Goal: Task Accomplishment & Management: Manage account settings

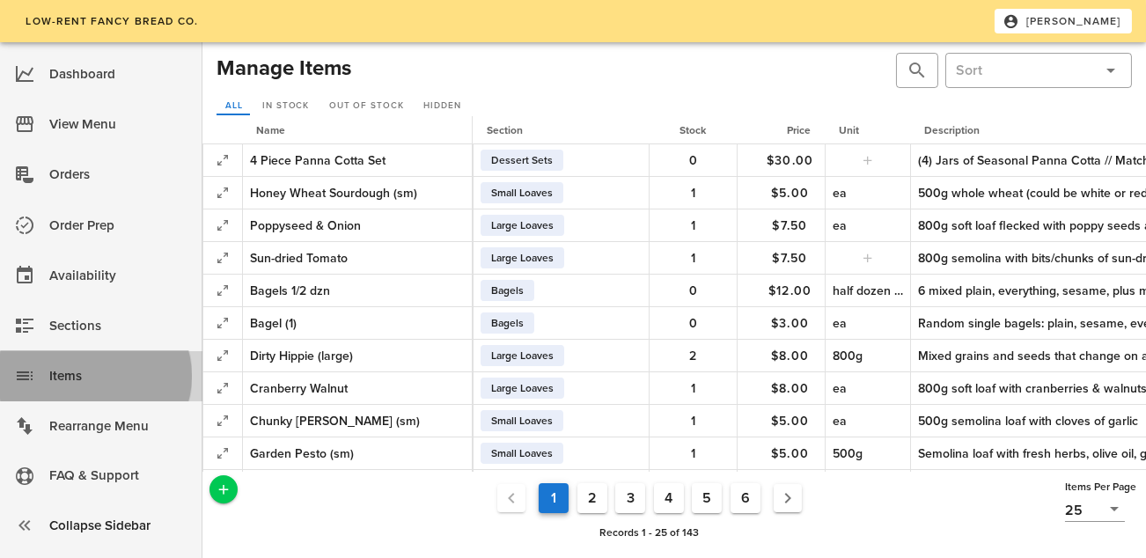
click at [73, 363] on div "Items" at bounding box center [118, 376] width 139 height 29
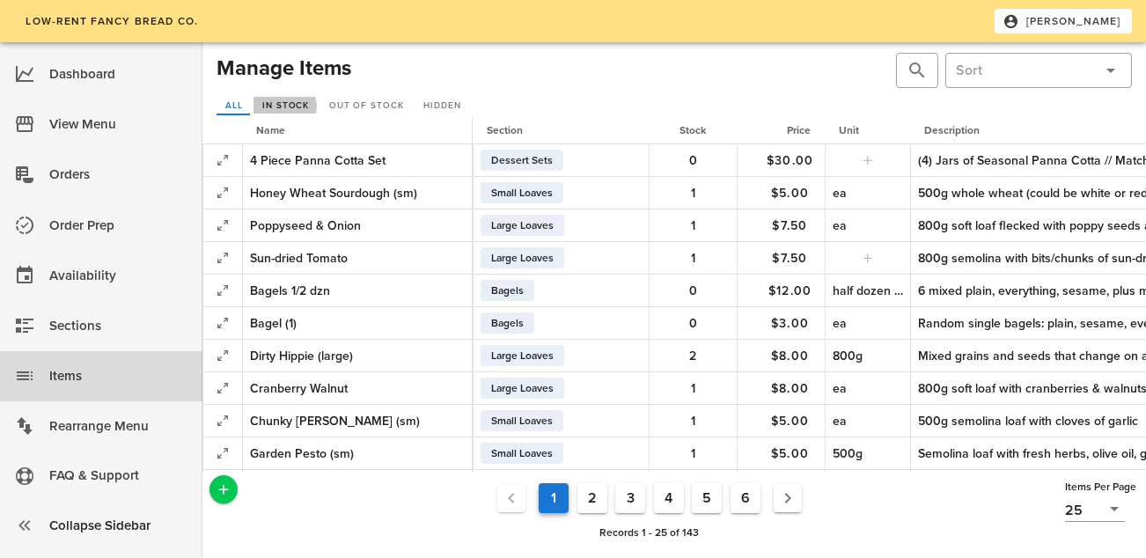
click at [288, 110] on span "In Stock" at bounding box center [285, 105] width 48 height 11
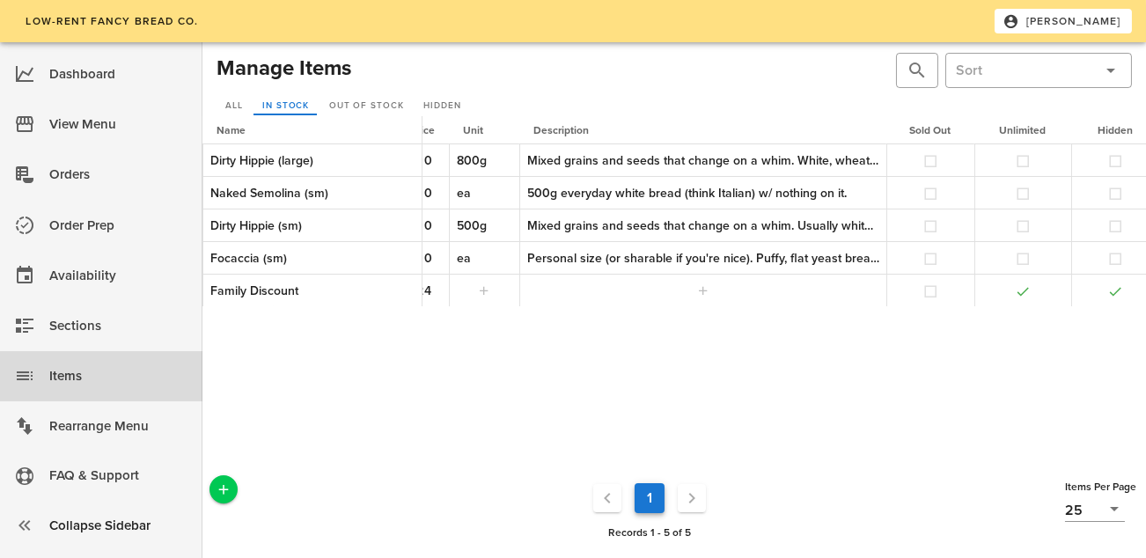
scroll to position [0, 449]
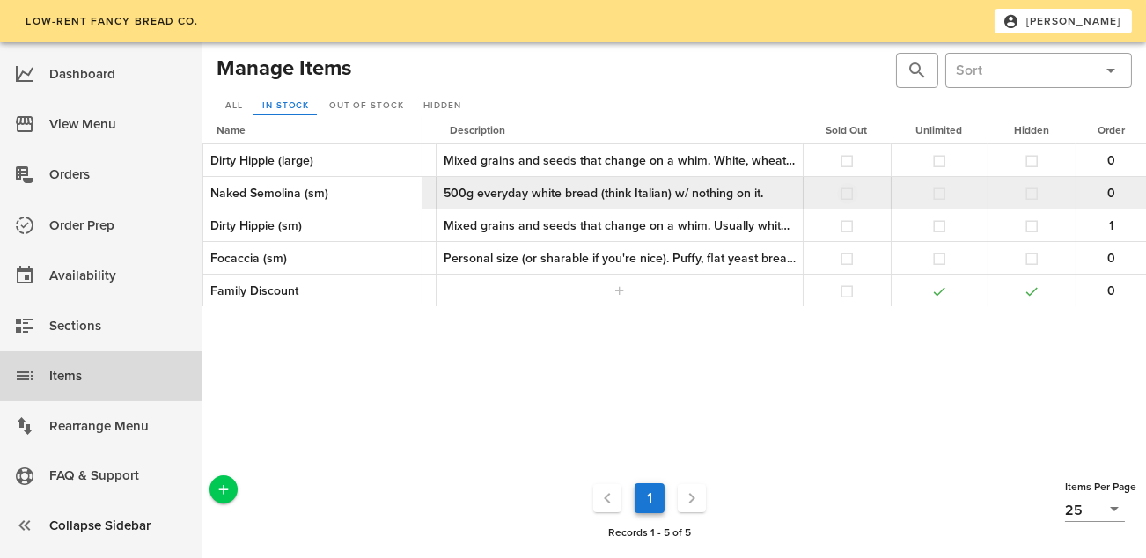
click at [841, 196] on button "button" at bounding box center [848, 194] width 16 height 16
click at [1031, 193] on button "button" at bounding box center [1033, 194] width 16 height 16
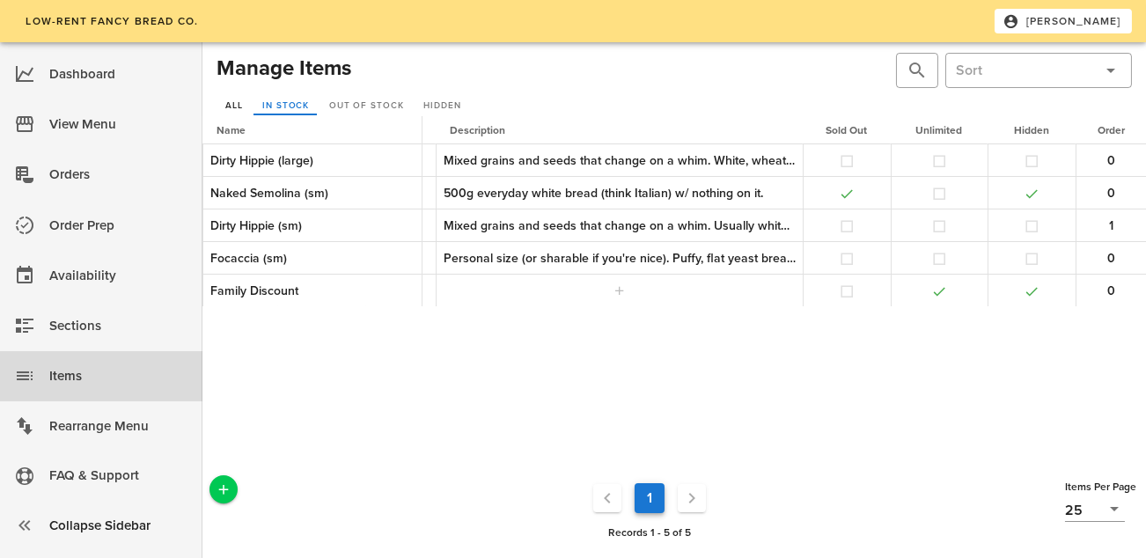
click at [228, 108] on span "All" at bounding box center [233, 105] width 18 height 11
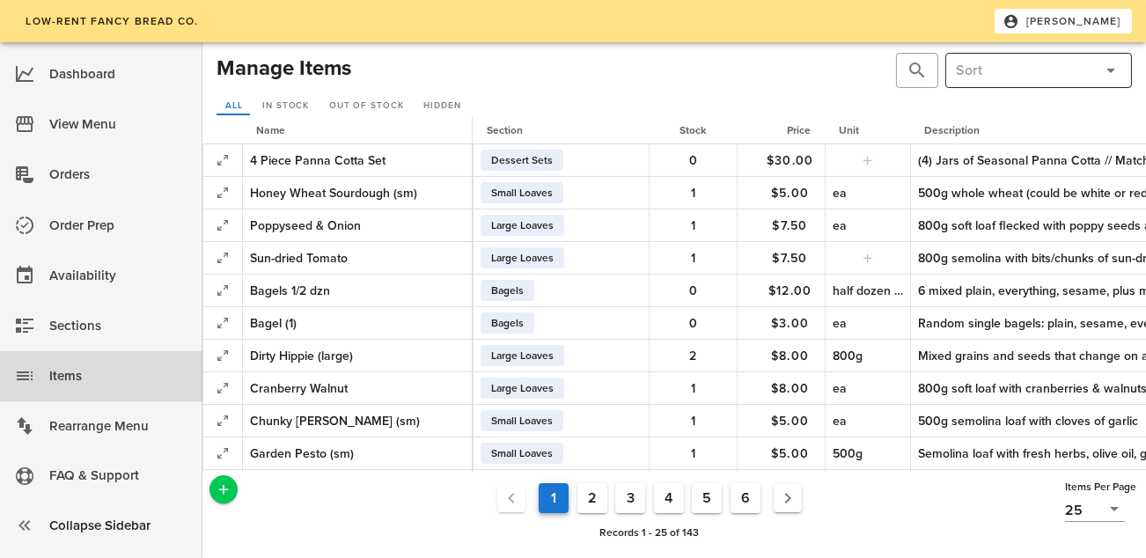
click at [978, 71] on input "text" at bounding box center [1024, 70] width 137 height 28
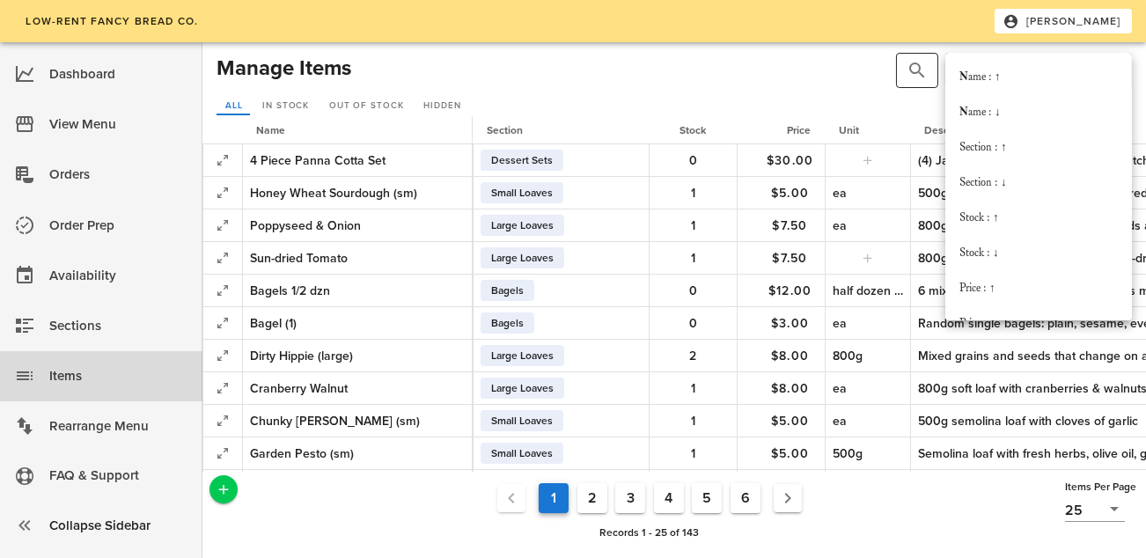
click at [919, 70] on button "prepend icon" at bounding box center [917, 70] width 21 height 21
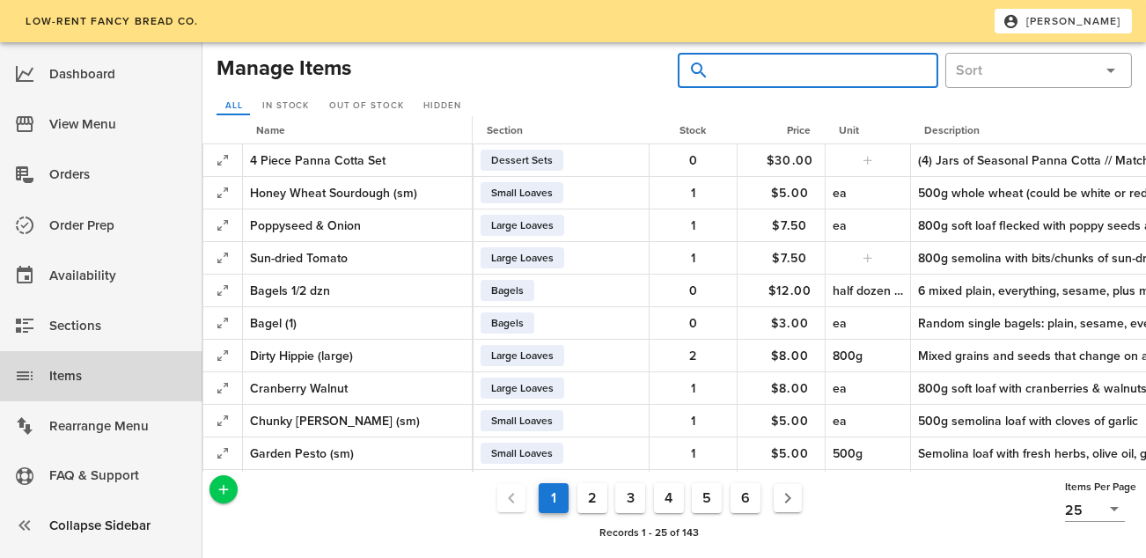
click at [850, 77] on input "text" at bounding box center [818, 70] width 211 height 28
type input "cranberry"
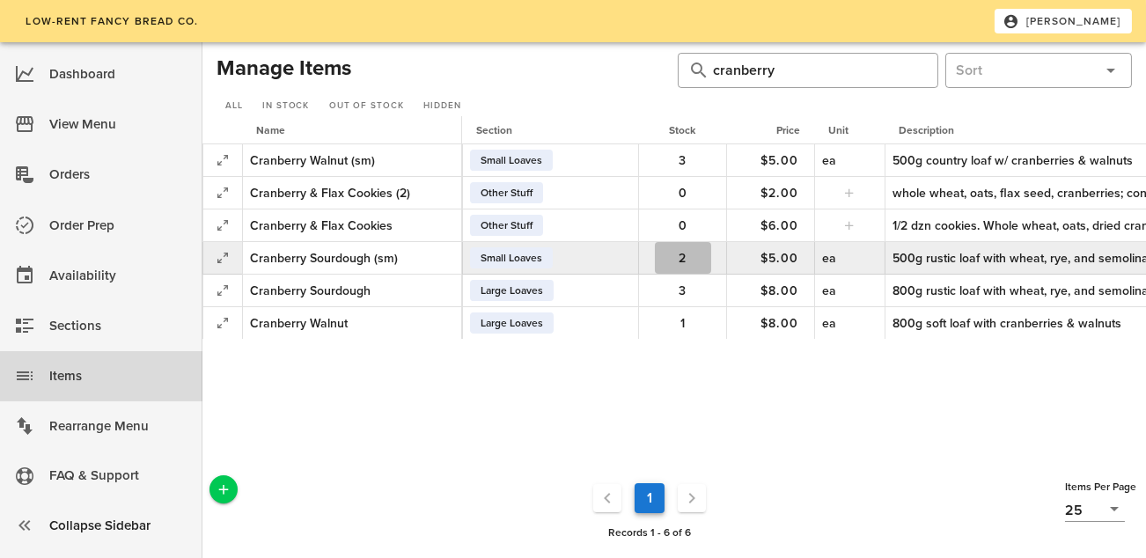
click at [695, 255] on span "2" at bounding box center [683, 258] width 56 height 15
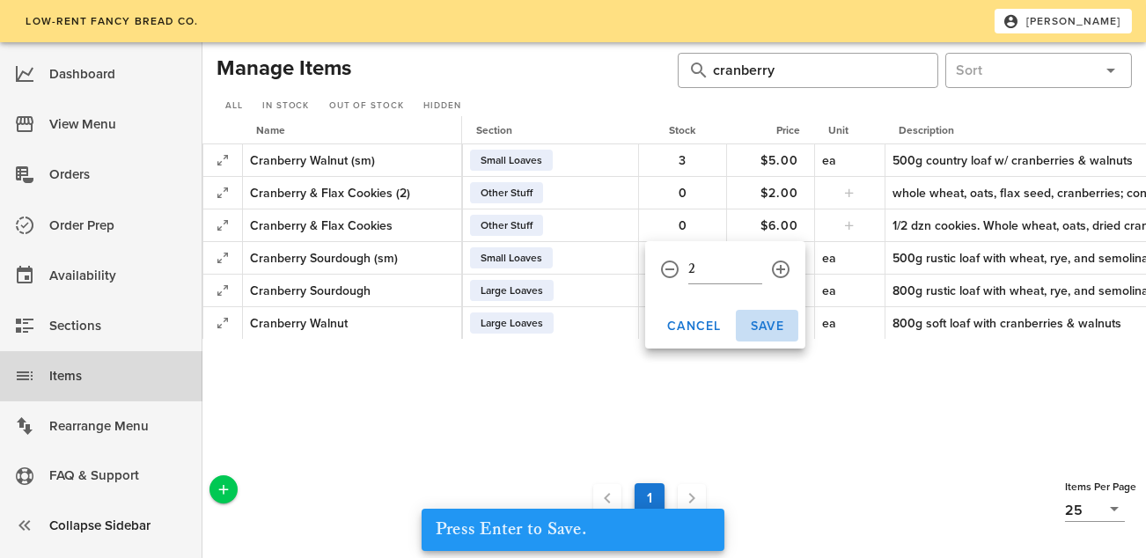
click at [770, 321] on span "Save" at bounding box center [767, 326] width 34 height 15
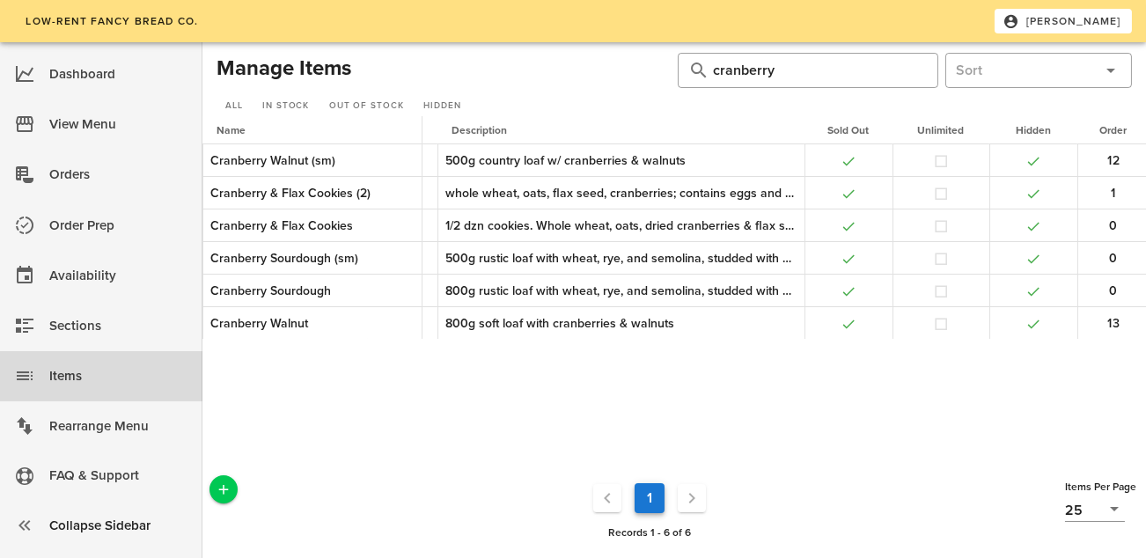
scroll to position [0, 449]
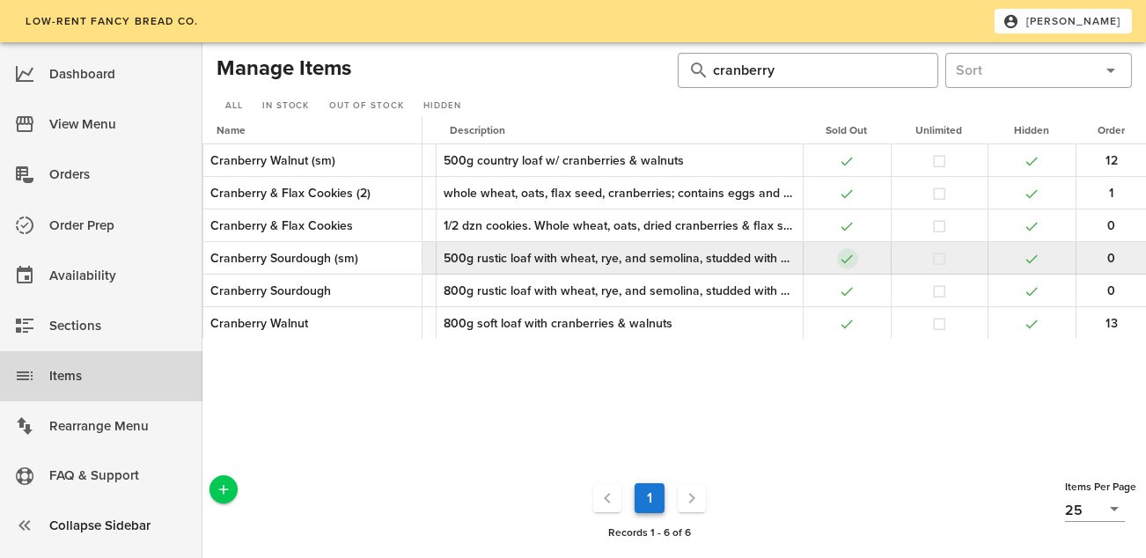
click at [853, 254] on button "button" at bounding box center [848, 259] width 16 height 16
click at [1026, 259] on button "button" at bounding box center [1033, 259] width 16 height 16
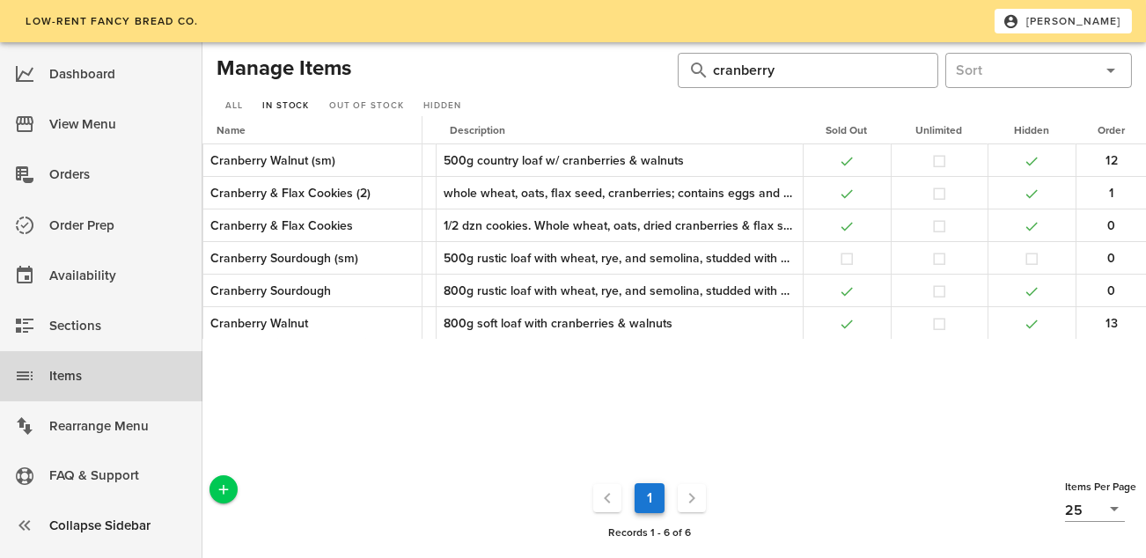
click at [277, 105] on span "In Stock" at bounding box center [285, 105] width 48 height 11
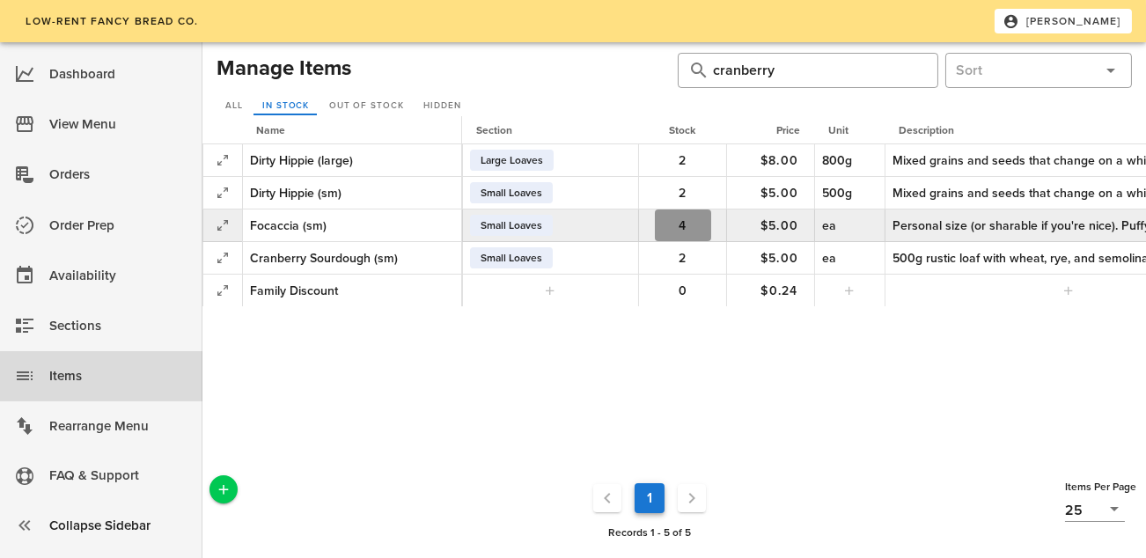
click at [673, 220] on span "4" at bounding box center [683, 225] width 56 height 15
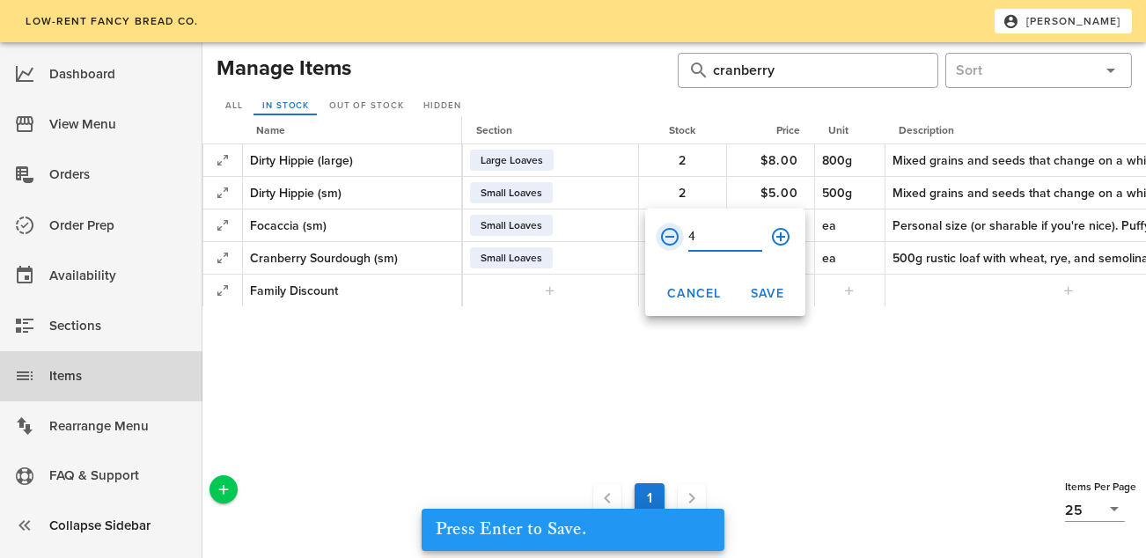
click at [670, 229] on button "prepend icon" at bounding box center [669, 236] width 21 height 21
type input "1"
click at [771, 293] on span "Save" at bounding box center [767, 293] width 34 height 15
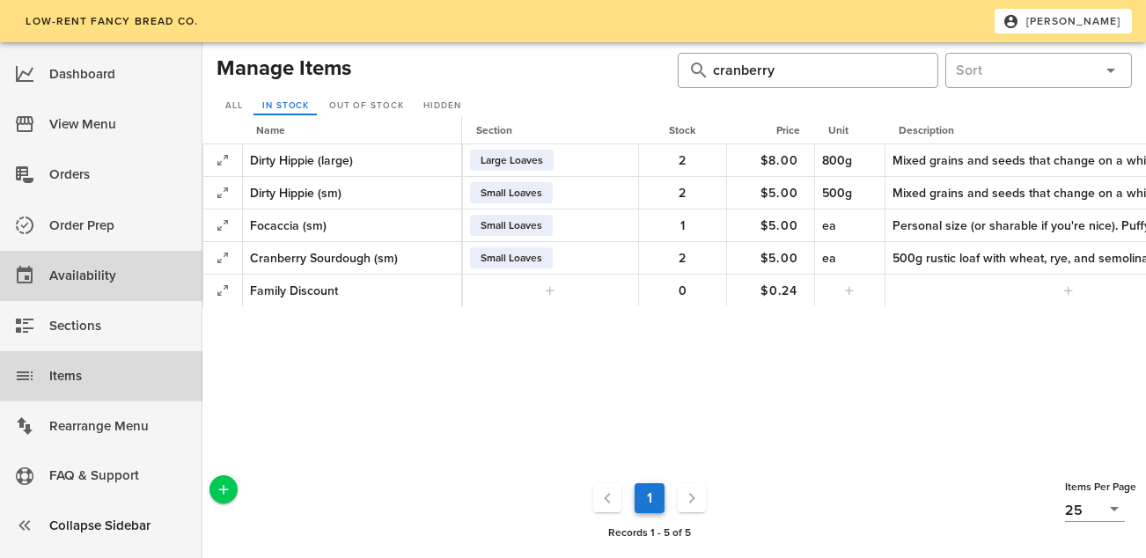
drag, startPoint x: 84, startPoint y: 293, endPoint x: 88, endPoint y: 277, distance: 16.4
click at [84, 292] on div "Availability" at bounding box center [118, 275] width 139 height 43
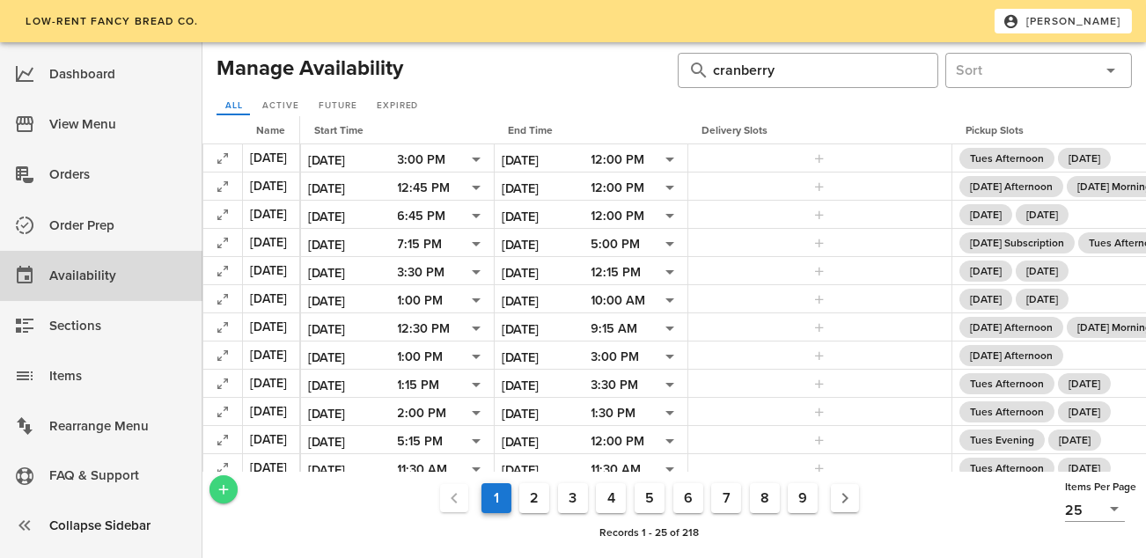
click at [228, 493] on icon "Add a New Record" at bounding box center [224, 490] width 16 height 16
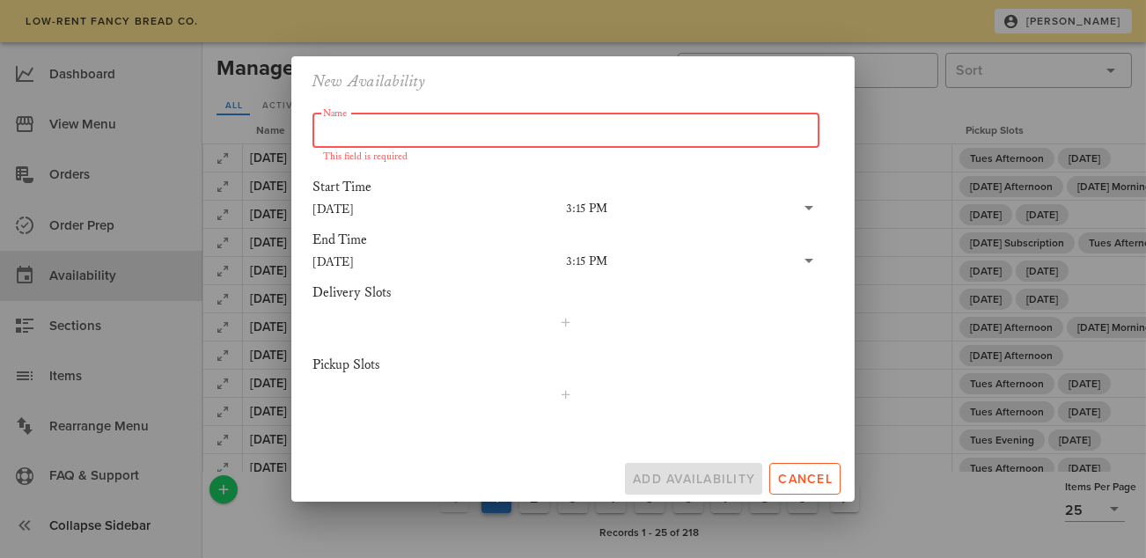
click at [399, 129] on input "Name" at bounding box center [566, 130] width 486 height 28
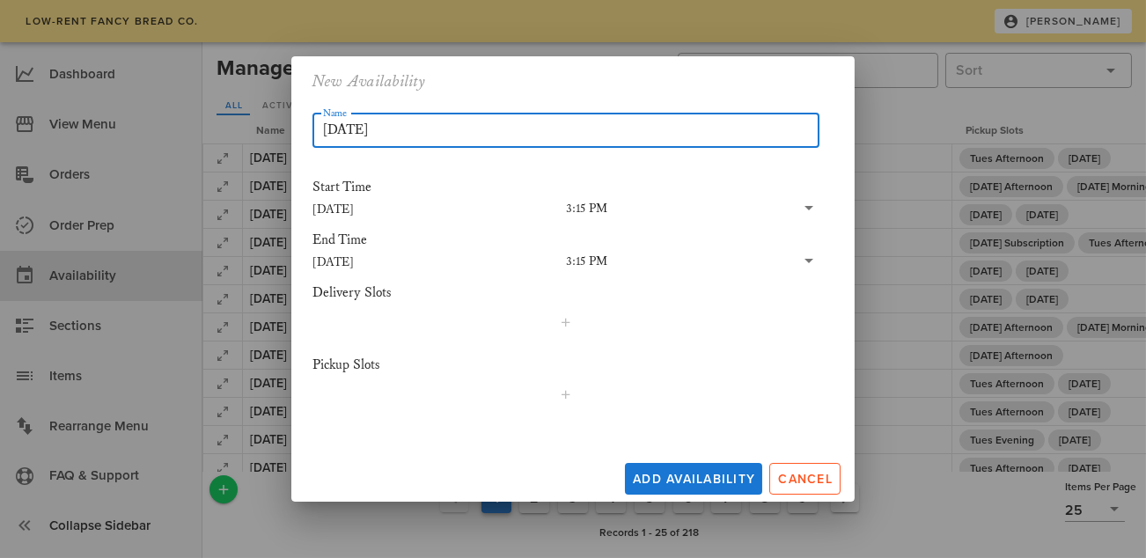
type input "[DATE]"
click at [519, 269] on input "[DATE]" at bounding box center [440, 261] width 254 height 23
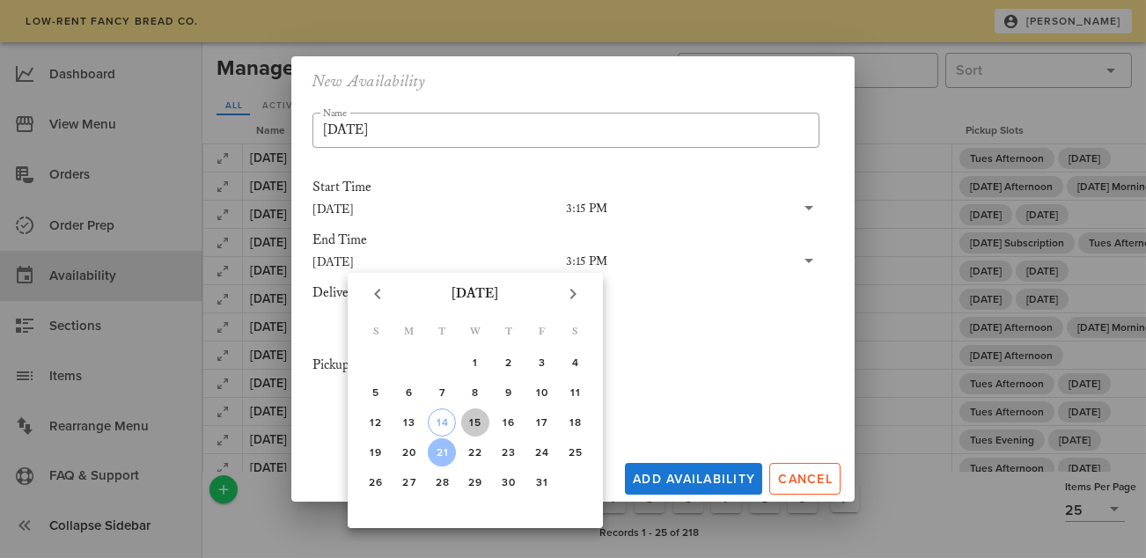
click at [467, 420] on div "15" at bounding box center [475, 422] width 28 height 12
type input "[DATE]"
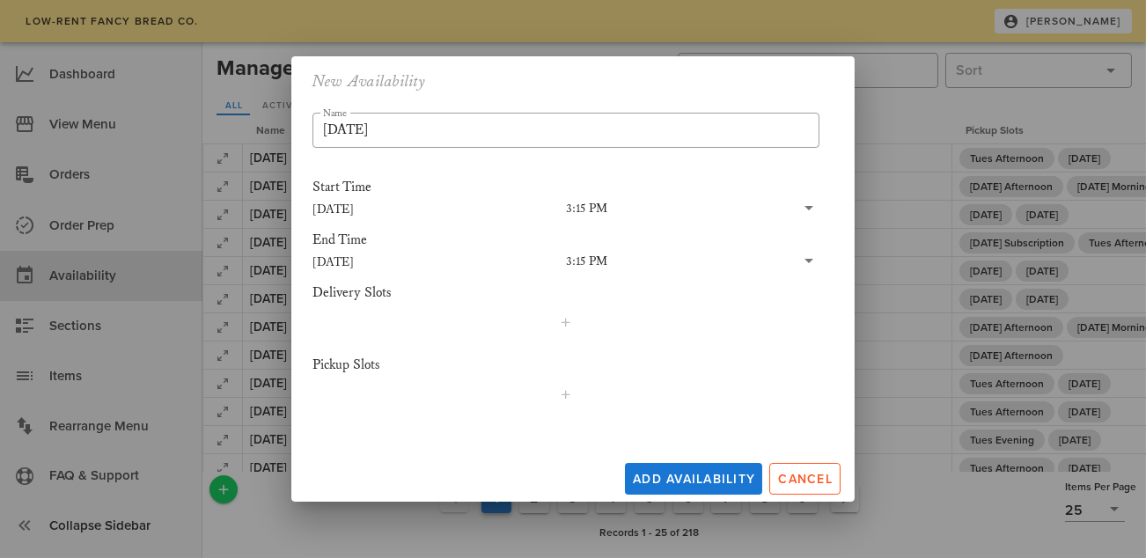
click at [574, 258] on div "3:15 PM" at bounding box center [586, 262] width 41 height 16
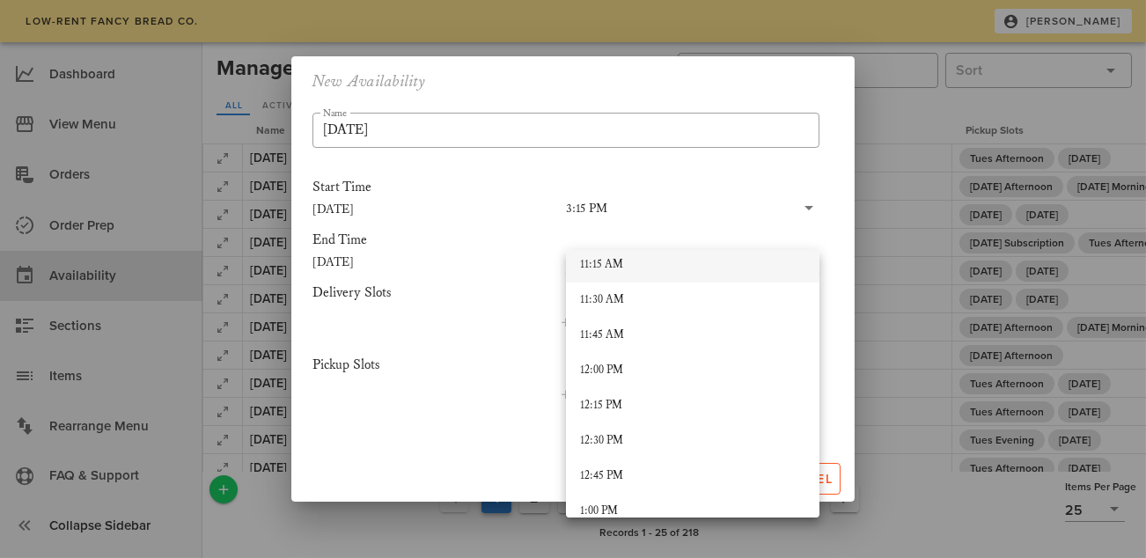
scroll to position [1506, 0]
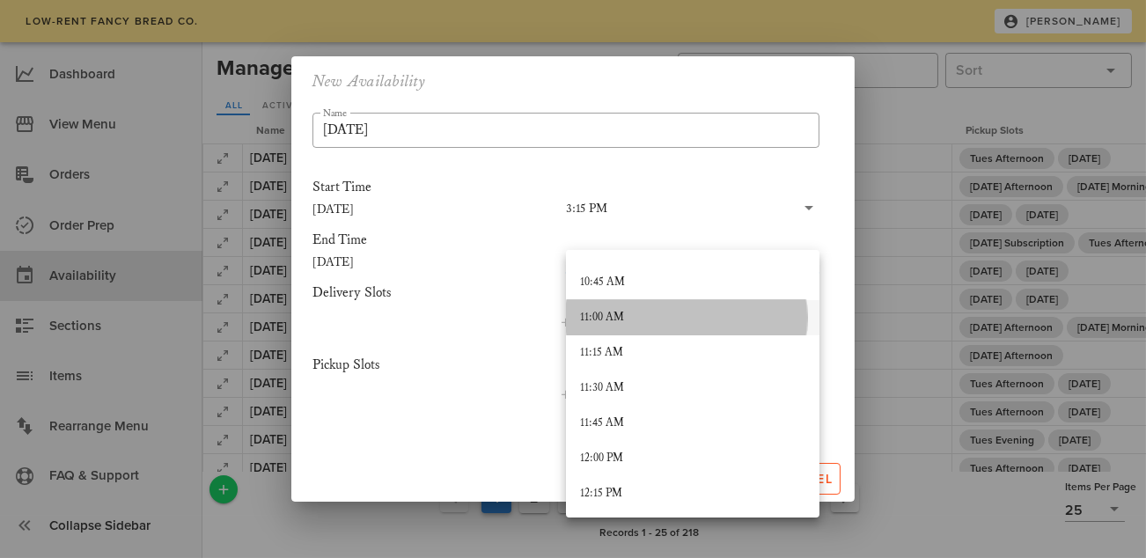
click at [599, 311] on div "11:00 AM" at bounding box center [692, 318] width 225 height 14
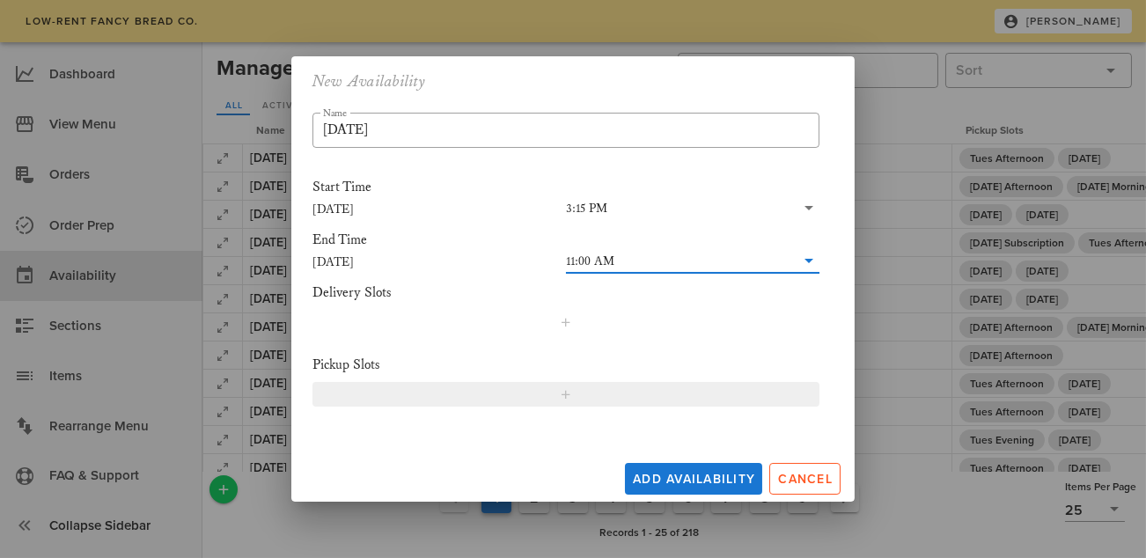
click at [568, 396] on icon "button" at bounding box center [566, 394] width 14 height 14
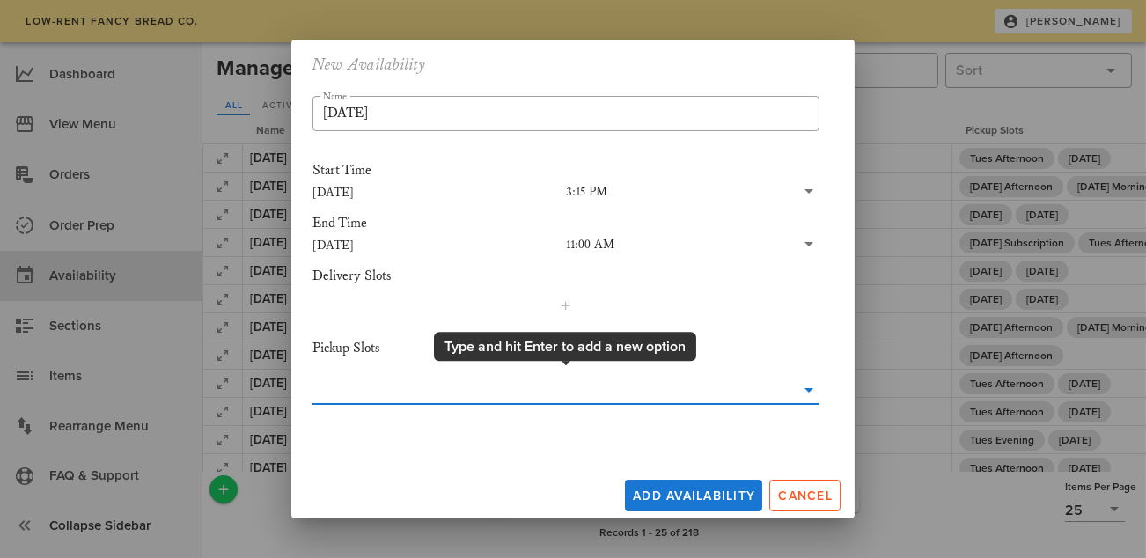
type input "T"
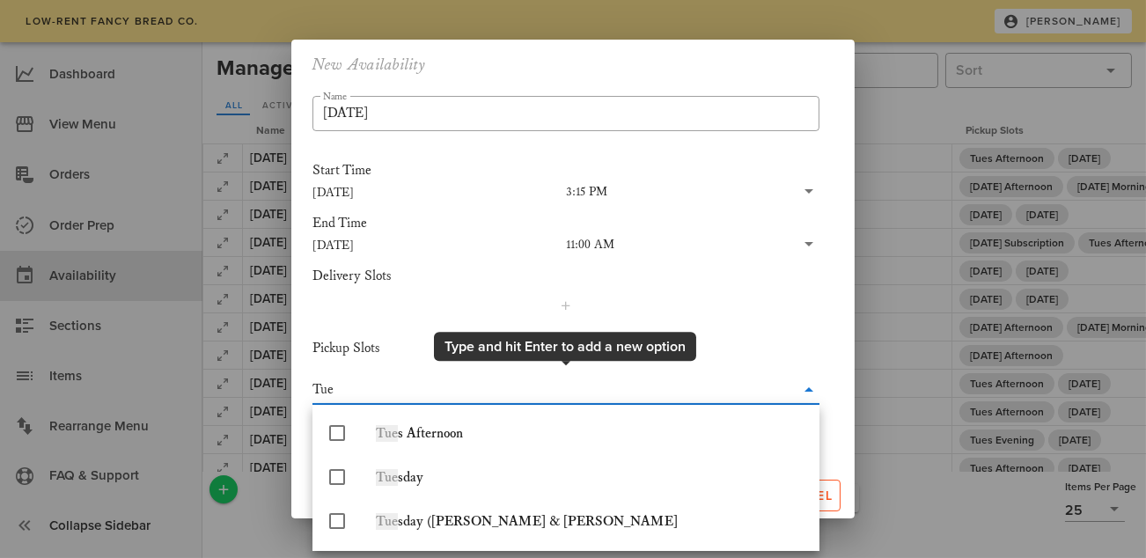
type input "Tues"
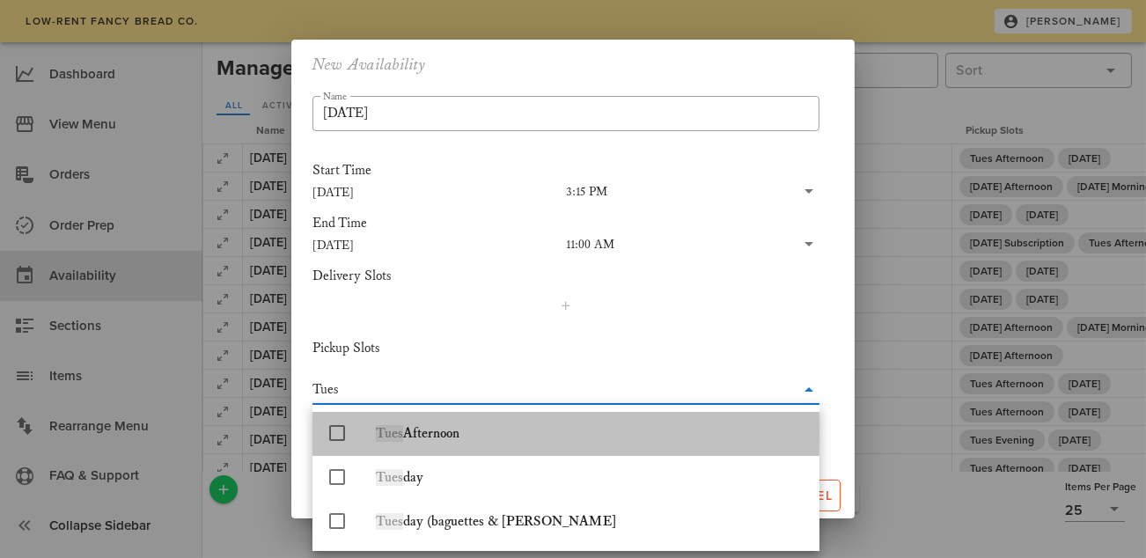
click at [342, 437] on icon at bounding box center [337, 433] width 21 height 21
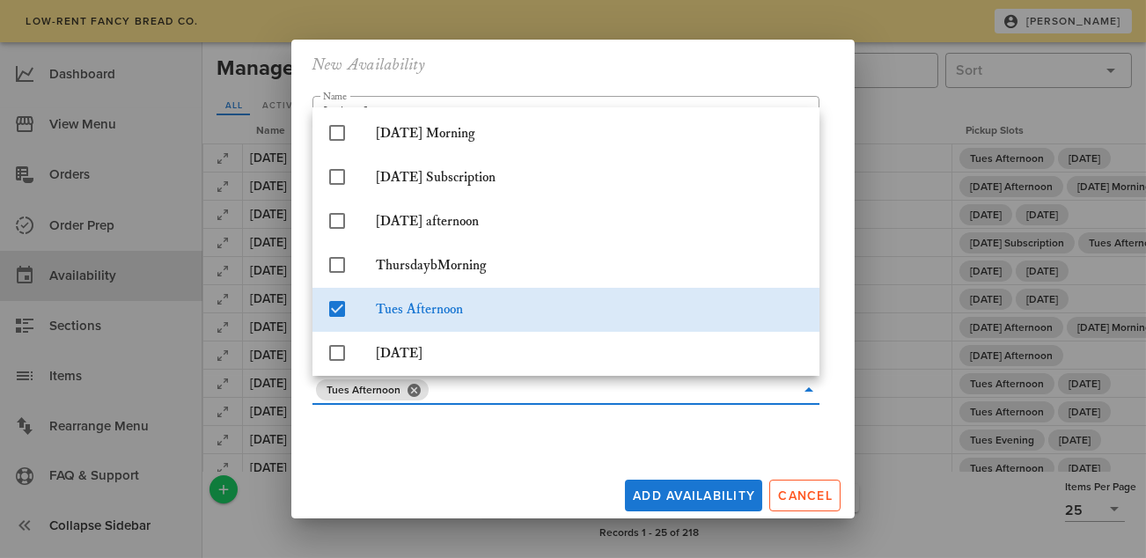
scroll to position [269, 0]
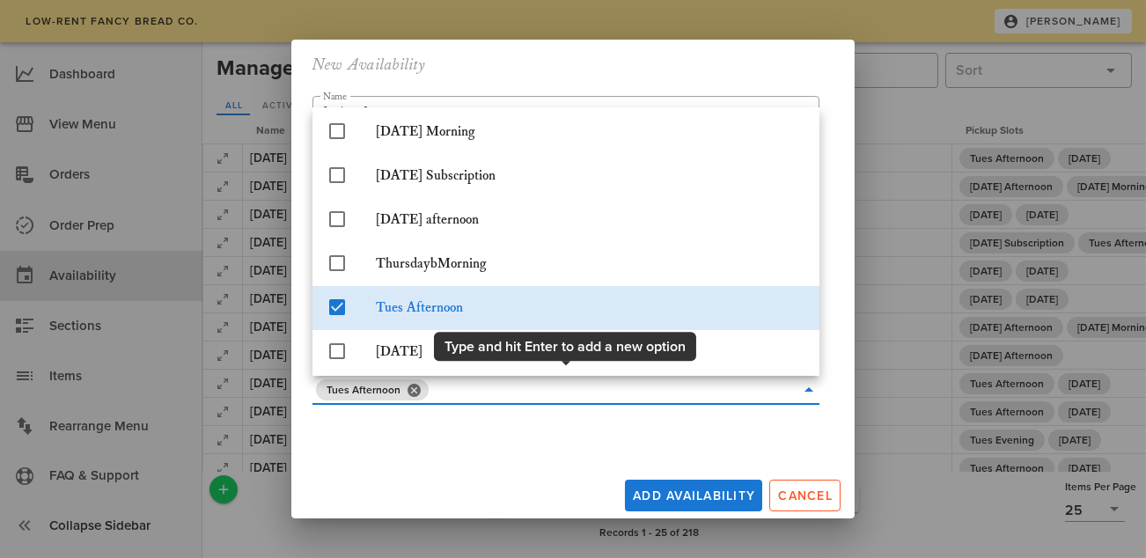
click at [464, 394] on input "text" at bounding box center [613, 390] width 363 height 28
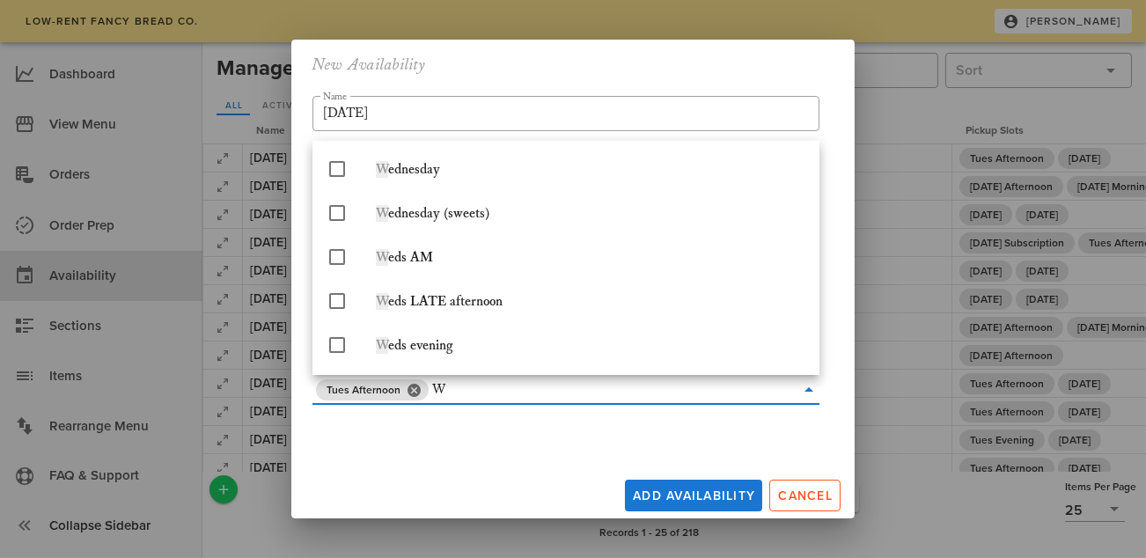
scroll to position [0, 0]
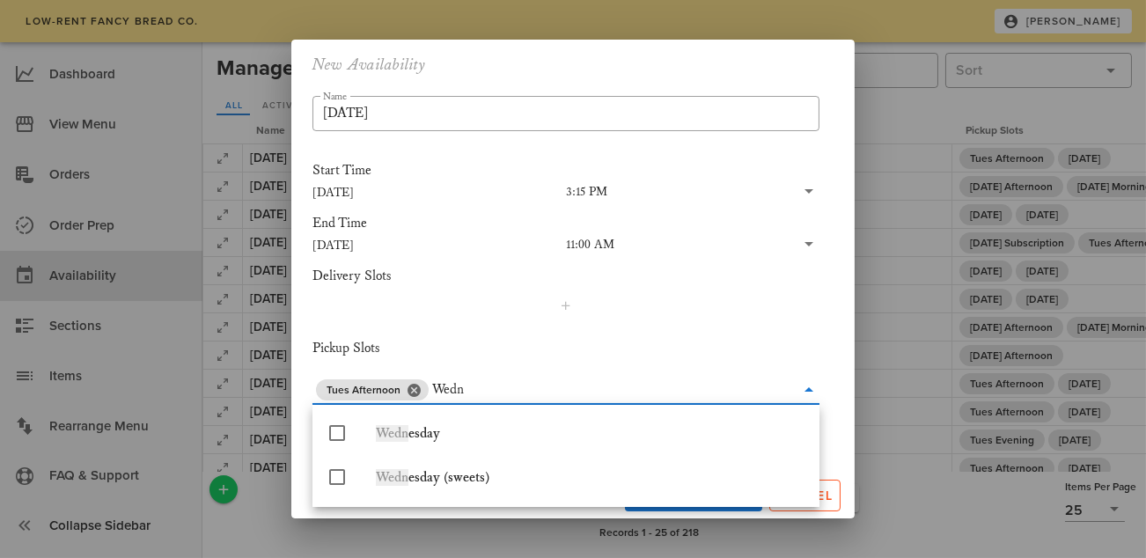
type input "Wedne"
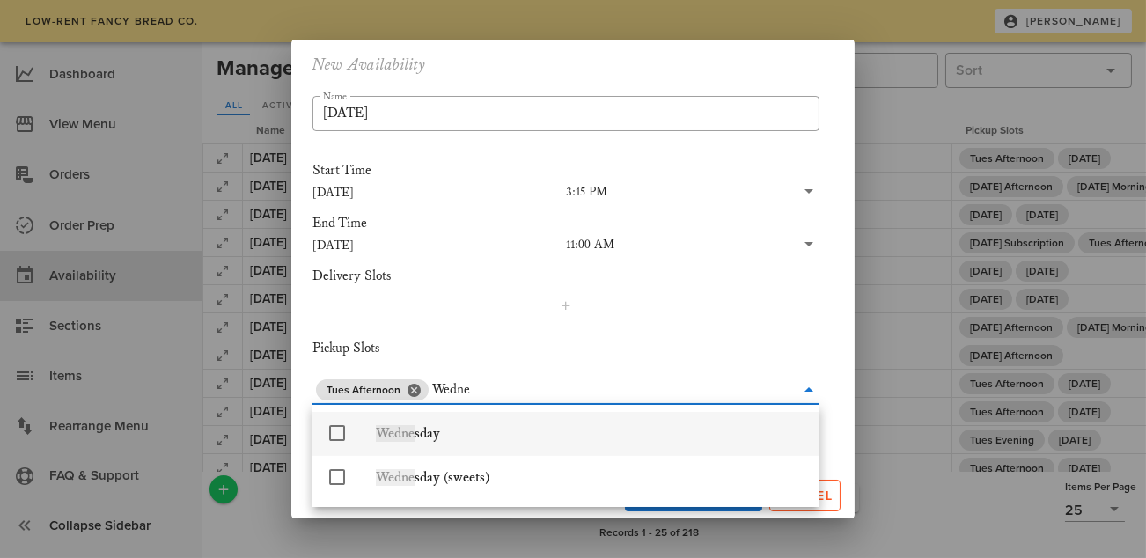
click at [342, 431] on icon at bounding box center [337, 433] width 21 height 21
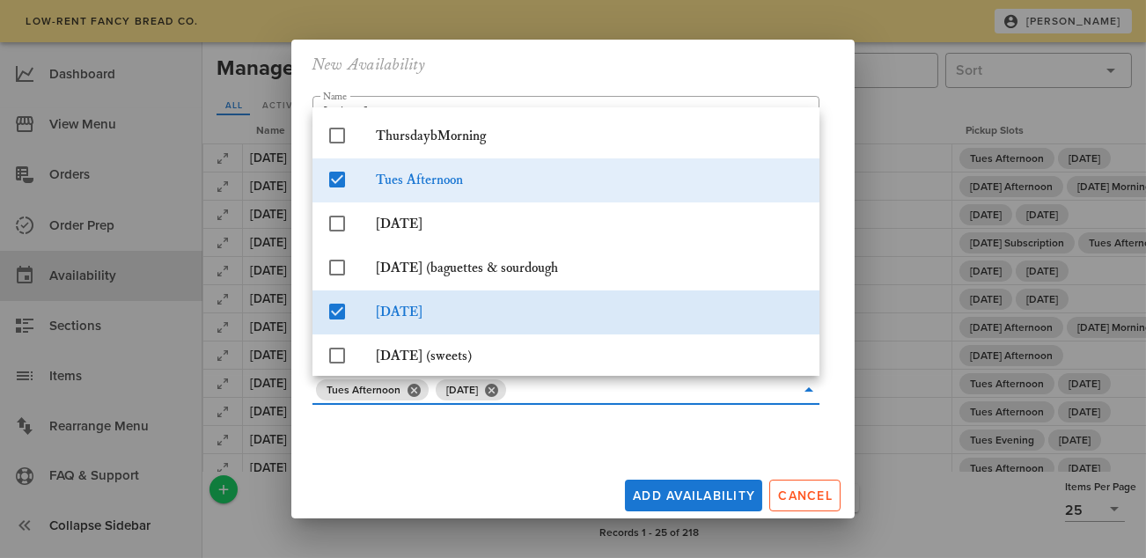
scroll to position [402, 0]
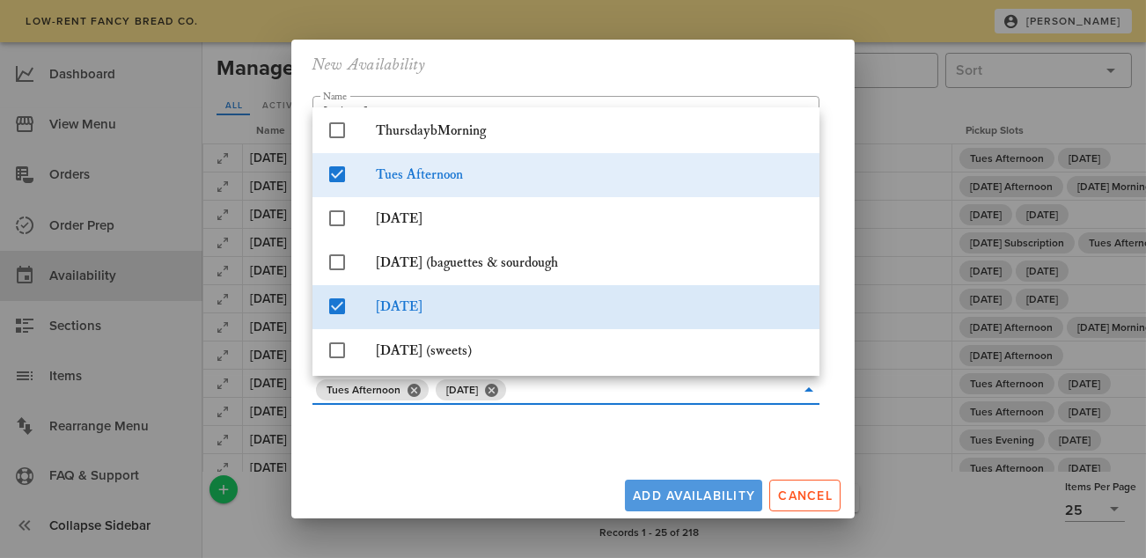
click at [704, 495] on div "Add Availability Cancel" at bounding box center [572, 492] width 563 height 53
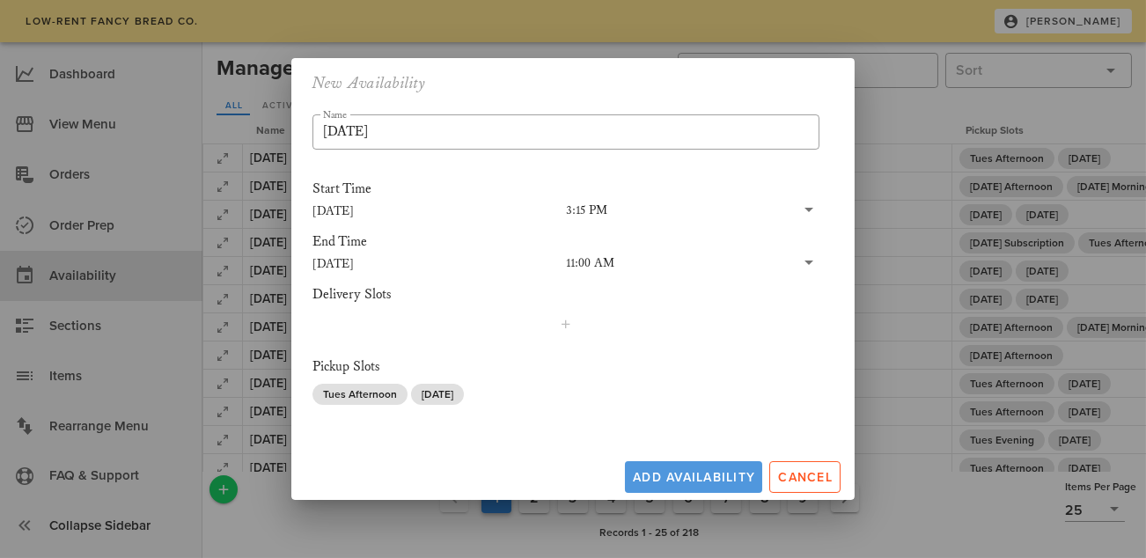
click at [698, 471] on span "Add Availability" at bounding box center [693, 477] width 123 height 15
